Goal: Task Accomplishment & Management: Manage account settings

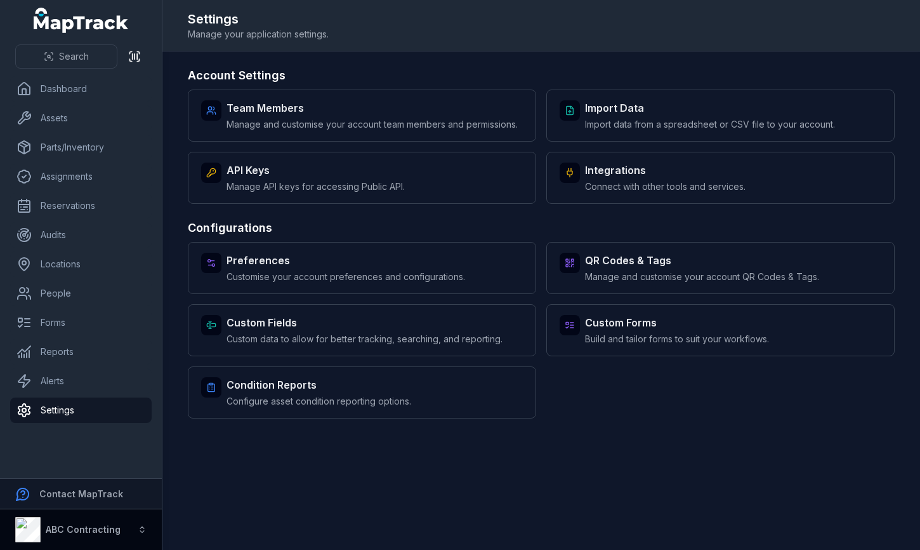
click at [136, 529] on button "ABC Contracting" at bounding box center [81, 529] width 162 height 41
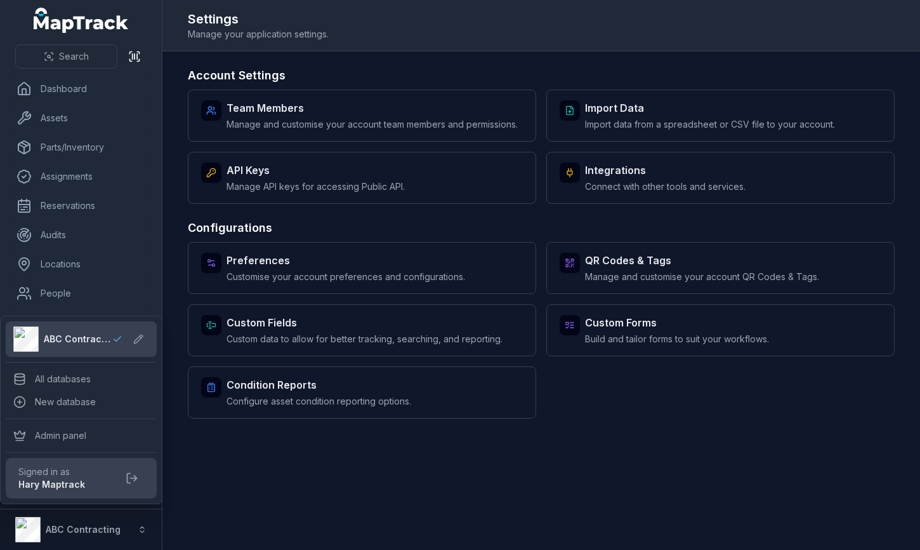
click at [615, 414] on div "Search Dashboard Assets Parts/Inventory Assignments Reservations Audits Locatio…" at bounding box center [460, 275] width 920 height 550
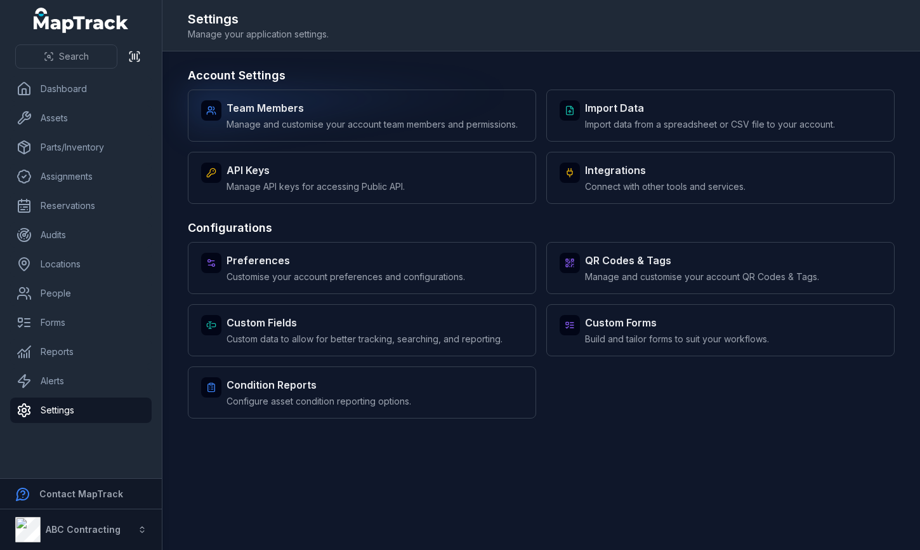
click at [431, 115] on div "Team Members Manage and customise your account team members and permissions." at bounding box center [372, 115] width 291 height 30
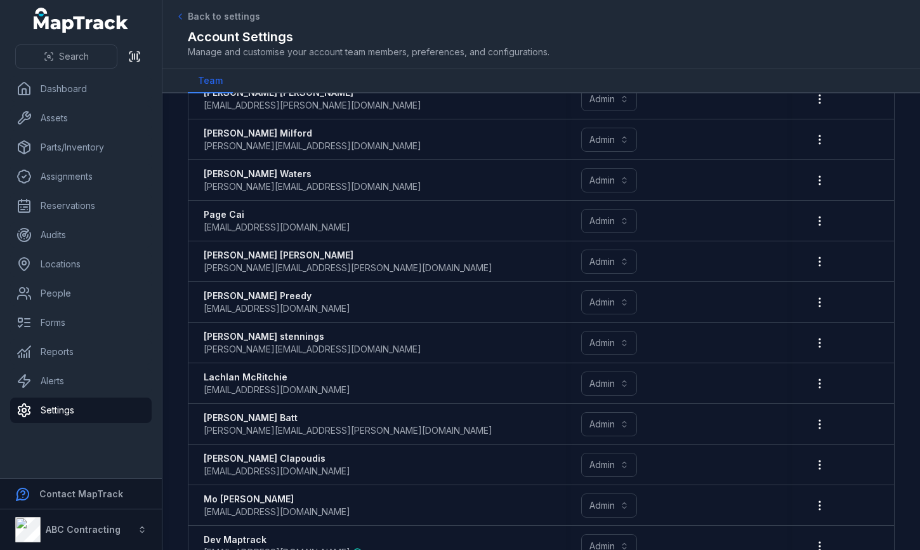
scroll to position [1005, 0]
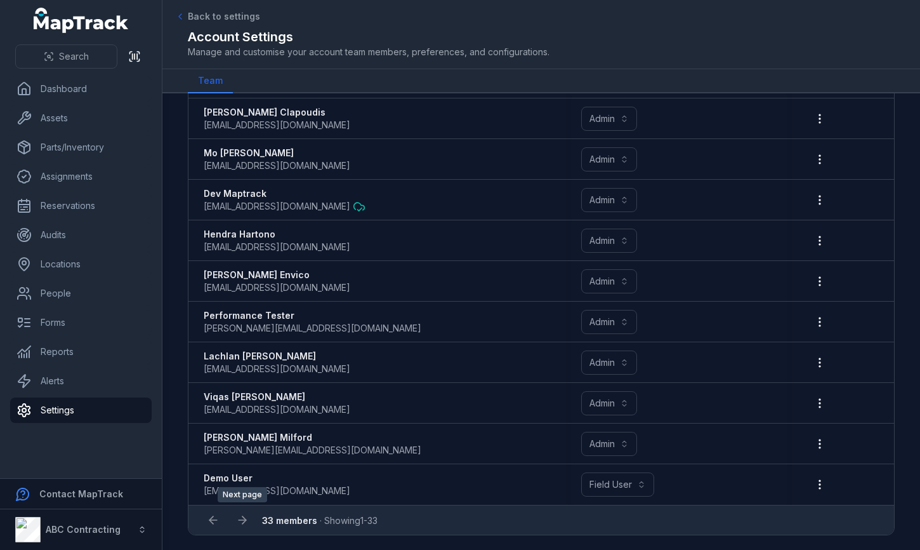
click at [240, 528] on div at bounding box center [242, 520] width 24 height 24
click at [243, 518] on div at bounding box center [242, 520] width 24 height 24
click at [213, 520] on div at bounding box center [213, 520] width 24 height 24
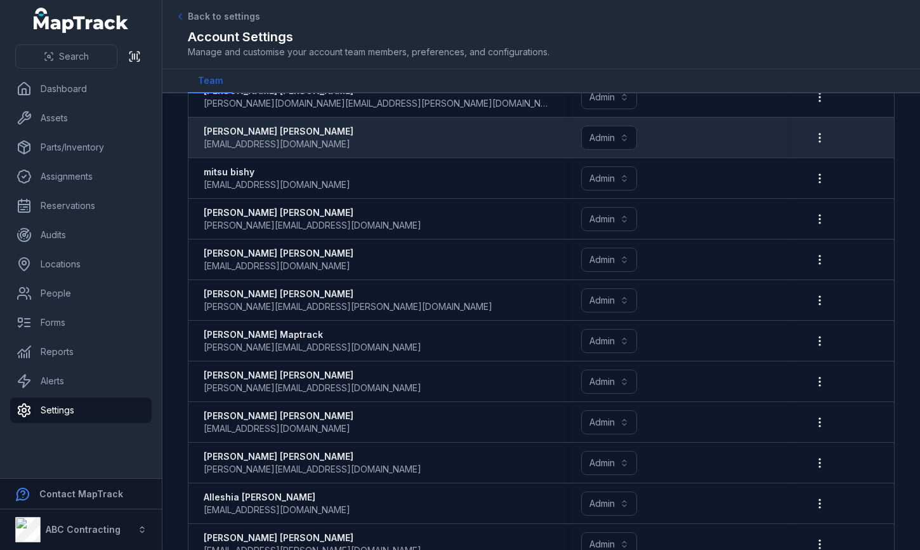
scroll to position [0, 0]
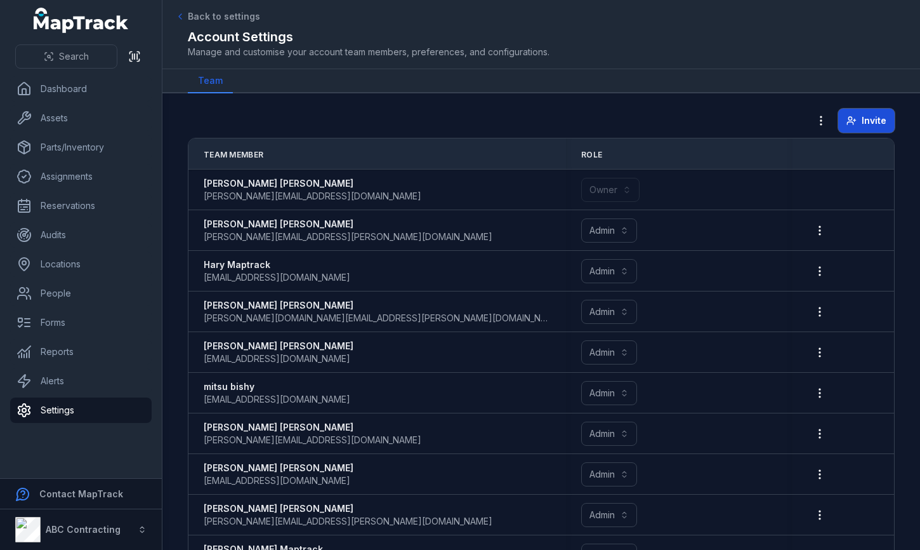
click at [878, 126] on span "Invite" at bounding box center [874, 120] width 25 height 13
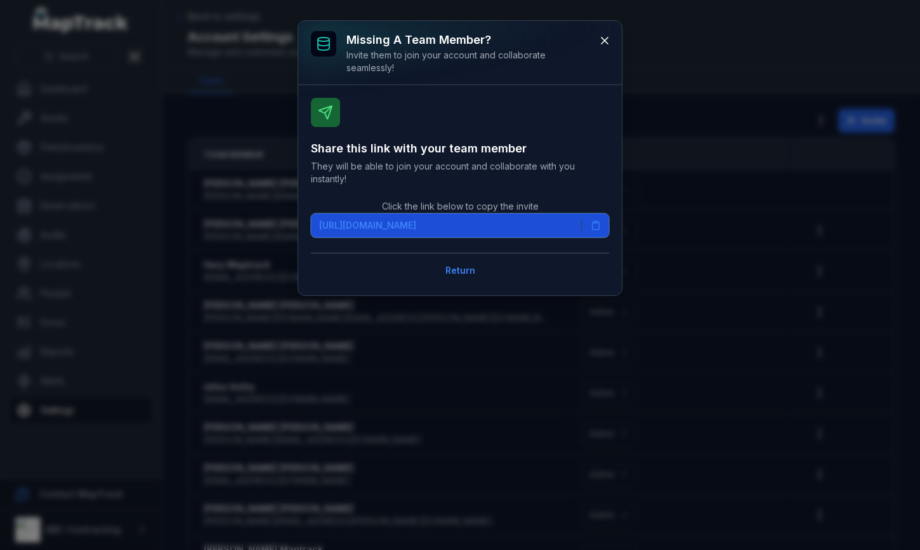
click at [416, 223] on span "[URL][DOMAIN_NAME]" at bounding box center [367, 225] width 97 height 13
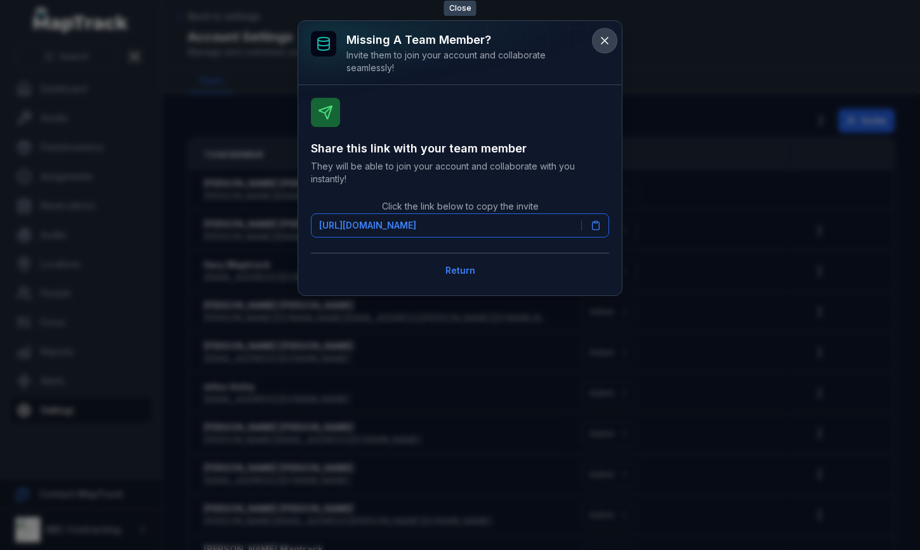
click at [605, 41] on icon at bounding box center [605, 40] width 6 height 6
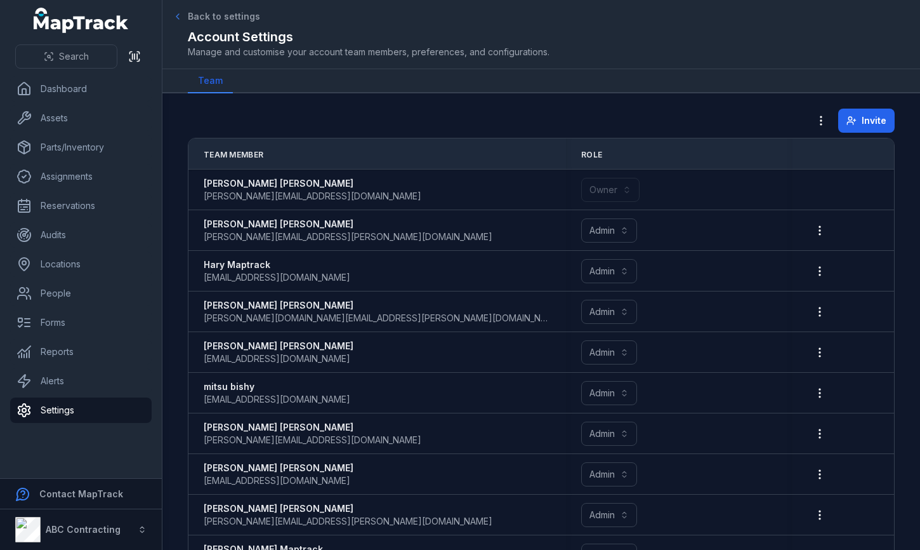
click at [214, 16] on span "Back to settings" at bounding box center [224, 16] width 72 height 13
